Goal: Find contact information: Find contact information

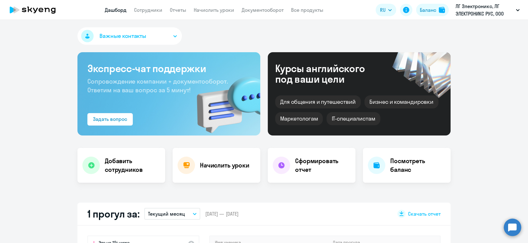
scroll to position [173, 0]
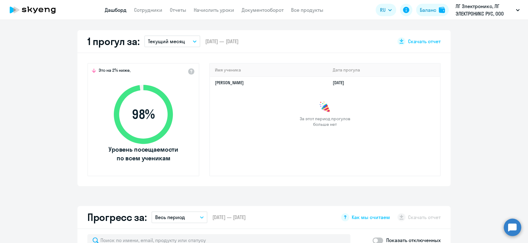
select select "30"
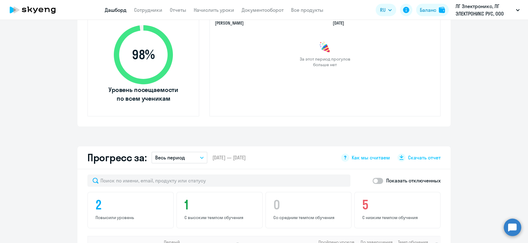
scroll to position [138, 0]
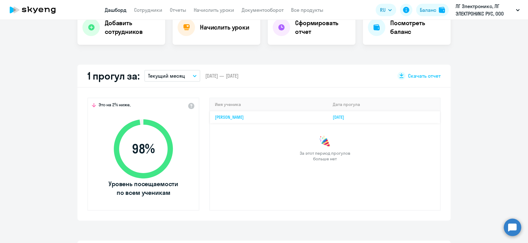
click at [244, 119] on link "[PERSON_NAME]" at bounding box center [229, 117] width 29 height 6
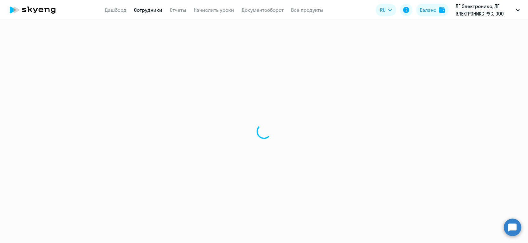
select select "english"
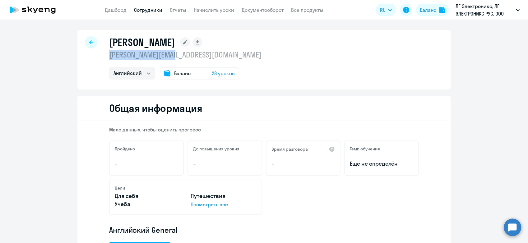
drag, startPoint x: 102, startPoint y: 55, endPoint x: 169, endPoint y: 54, distance: 67.5
click at [169, 54] on div "[PERSON_NAME] [PERSON_NAME][EMAIL_ADDRESS][DOMAIN_NAME] Английский Баланс 28 ур…" at bounding box center [263, 60] width 373 height 60
copy p "[PERSON_NAME].lapshina"
click at [266, 104] on div "Общая информация" at bounding box center [263, 109] width 373 height 26
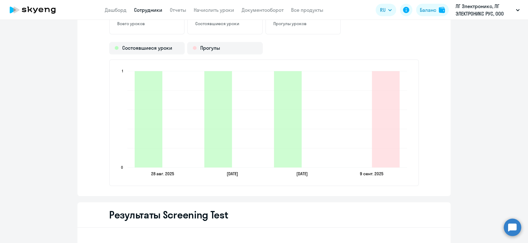
scroll to position [829, 0]
